Goal: Information Seeking & Learning: Find specific fact

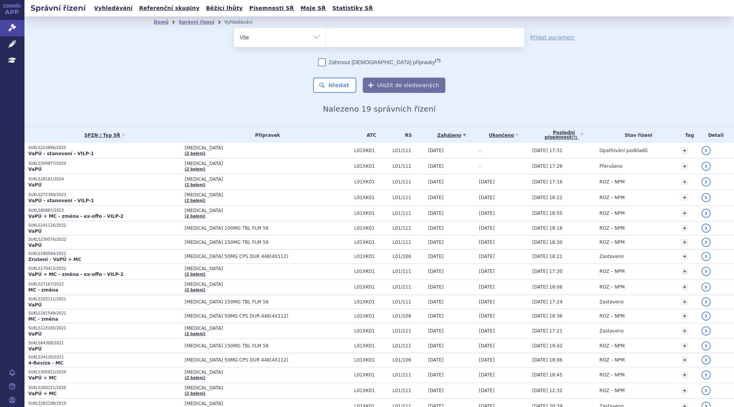
select select
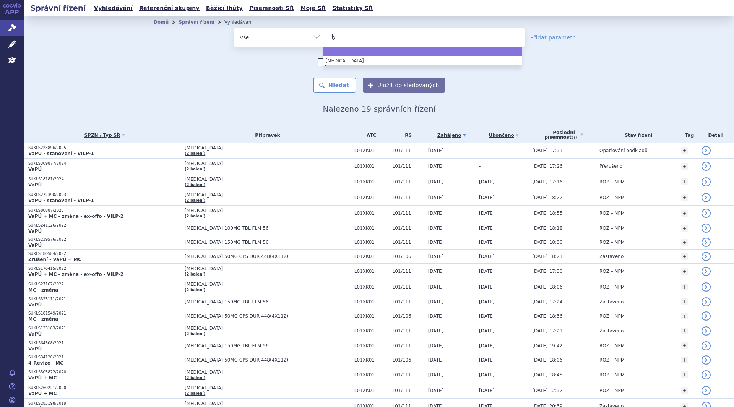
type input "lyn"
type input "lynpa"
type input "lynpar"
type input "[MEDICAL_DATA]"
select select "[MEDICAL_DATA]"
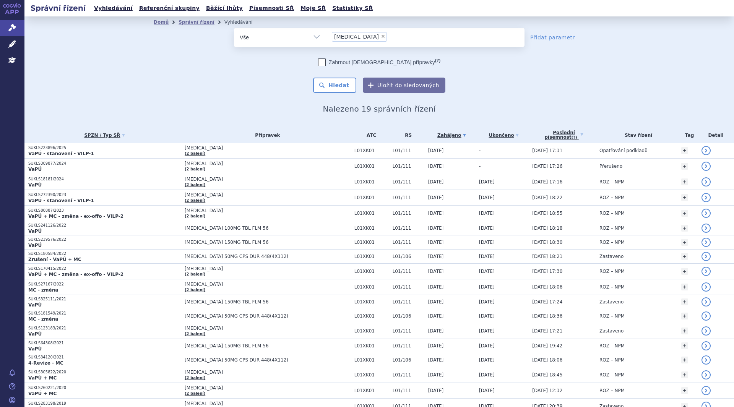
click at [335, 86] on button "Hledat" at bounding box center [334, 85] width 43 height 15
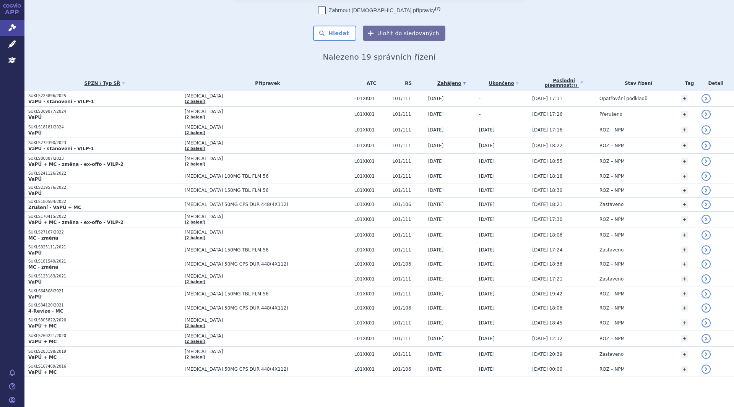
click at [129, 354] on p "VaPÚ + MC" at bounding box center [104, 357] width 153 height 6
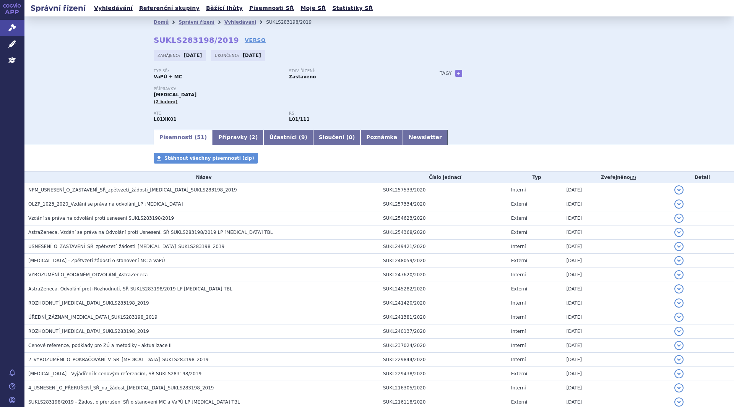
click at [230, 137] on link "Přípravky ( 2 )" at bounding box center [238, 137] width 51 height 15
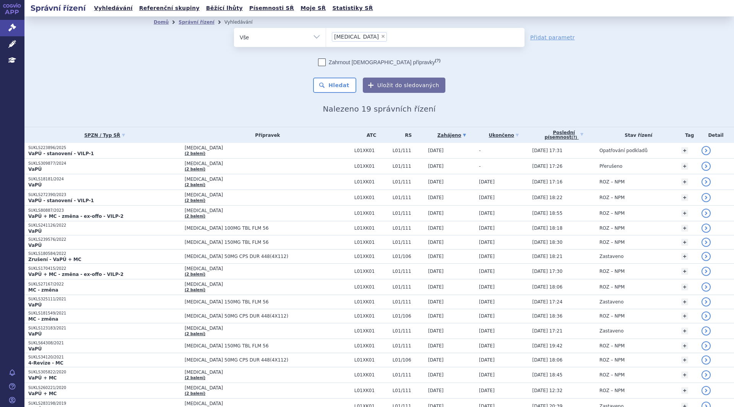
scroll to position [52, 0]
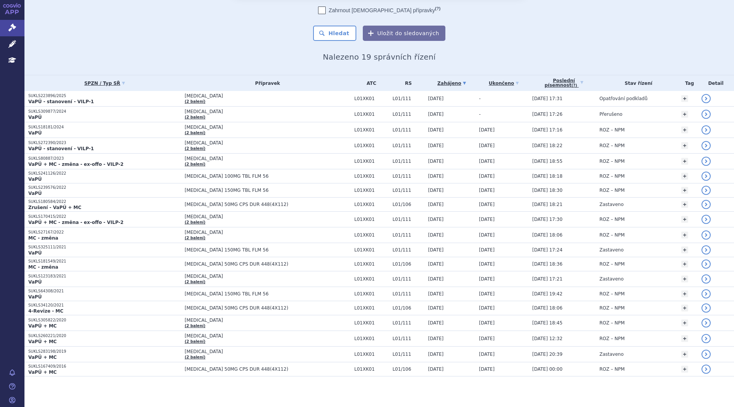
click at [124, 337] on p "SUKLS260221/2020" at bounding box center [104, 335] width 153 height 5
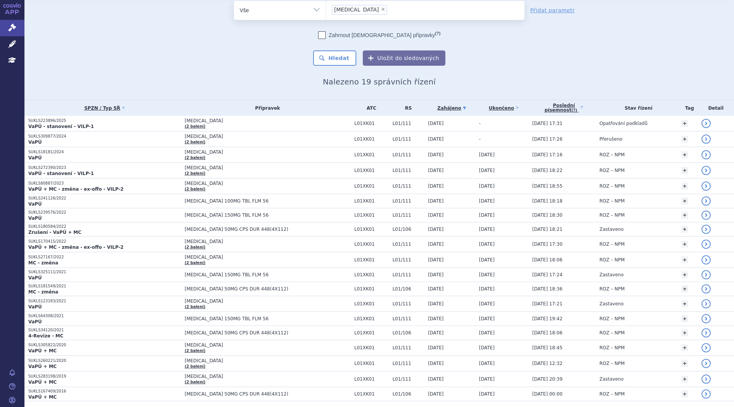
scroll to position [52, 0]
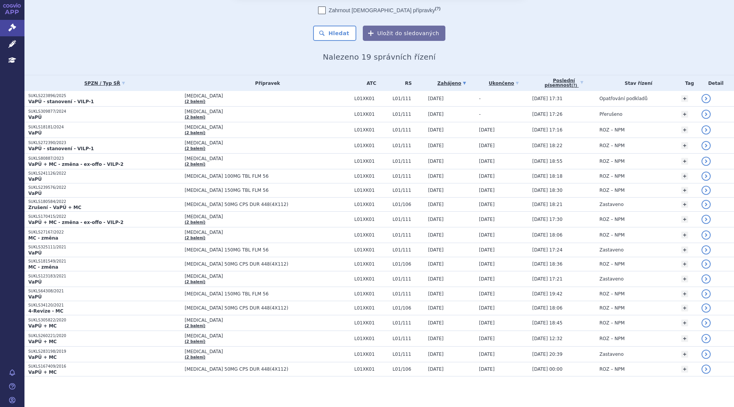
click at [164, 372] on tbody "SUKLS223896/2025 VaPÚ - stanovení - VILP-1 LYNPARZA (2 balení) L01XK01 L01/111" at bounding box center [378, 234] width 709 height 286
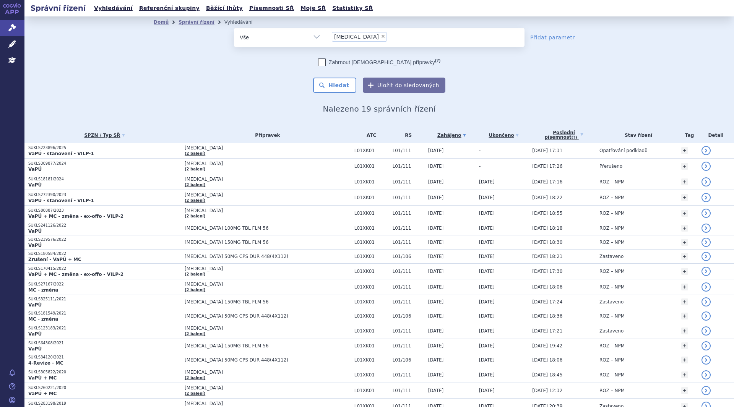
scroll to position [52, 0]
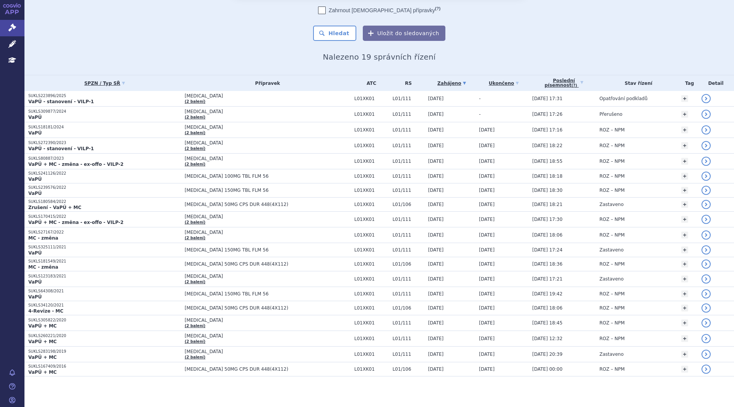
click at [122, 355] on p "VaPÚ + MC" at bounding box center [104, 357] width 153 height 6
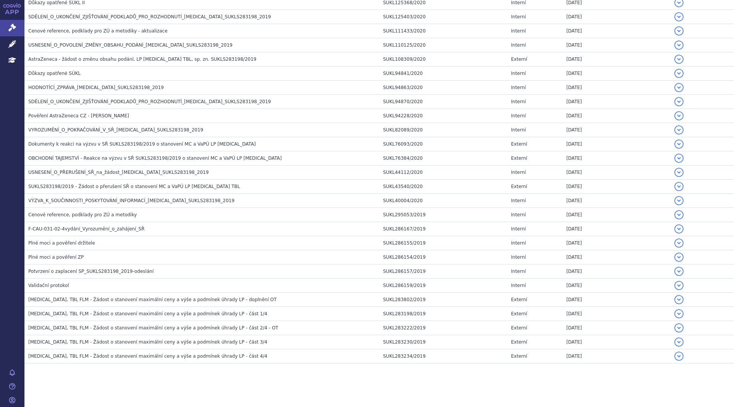
scroll to position [543, 0]
click at [127, 223] on h3 "F-CAU-031-02-4vydání_Vyrozumění_o_zahájení_SŘ" at bounding box center [203, 227] width 351 height 8
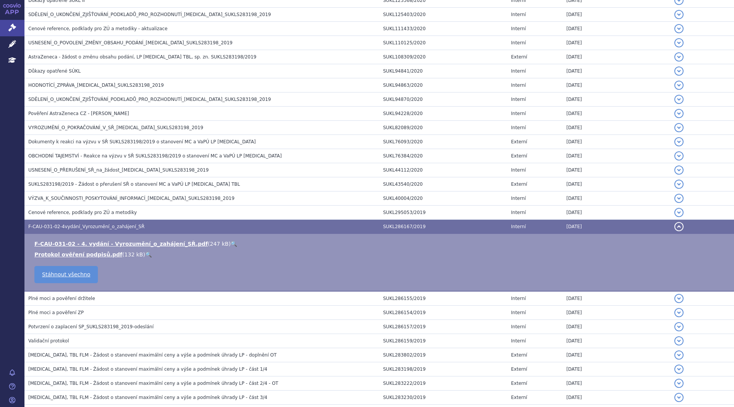
click at [135, 242] on link "F-CAU-031-02 - 4. vydání - Vyrozumění_o_zahájení_SŘ.pdf" at bounding box center [121, 244] width 174 height 6
